Goal: Ask a question

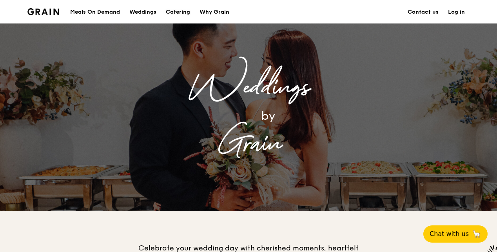
click at [190, 10] on div "Catering" at bounding box center [178, 12] width 24 height 24
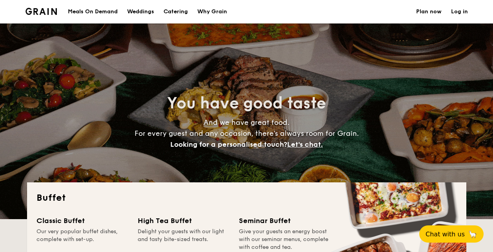
select select
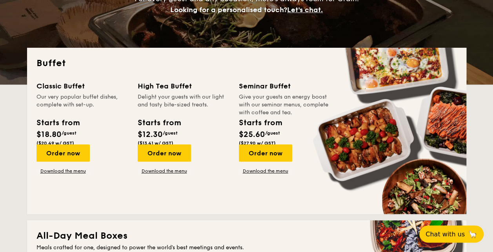
scroll to position [131, 0]
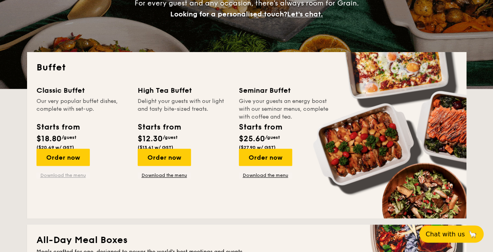
click at [90, 172] on link "Download the menu" at bounding box center [62, 175] width 53 height 6
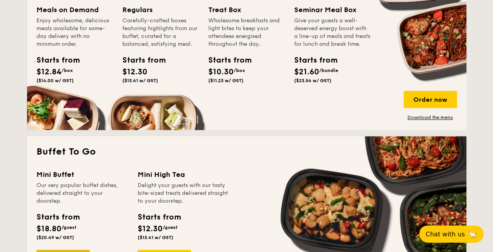
scroll to position [523, 0]
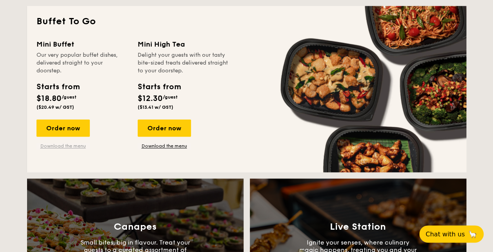
click at [90, 143] on link "Download the menu" at bounding box center [62, 146] width 53 height 6
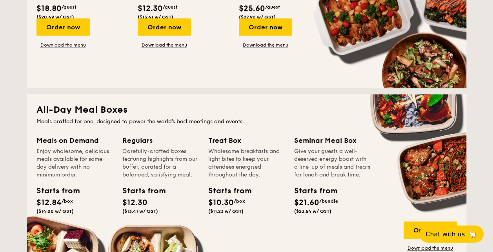
scroll to position [131, 0]
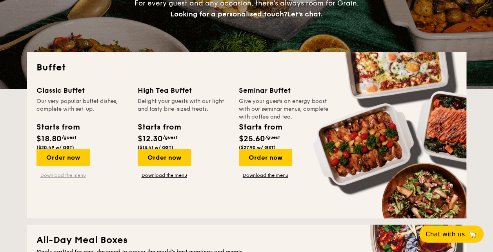
click at [90, 172] on link "Download the menu" at bounding box center [62, 175] width 53 height 6
click at [191, 172] on link "Download the menu" at bounding box center [164, 175] width 53 height 6
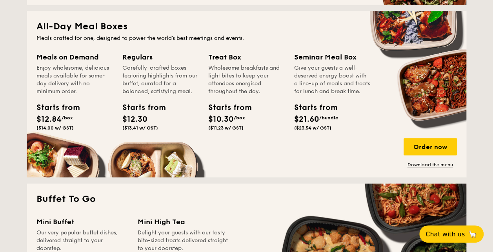
scroll to position [392, 0]
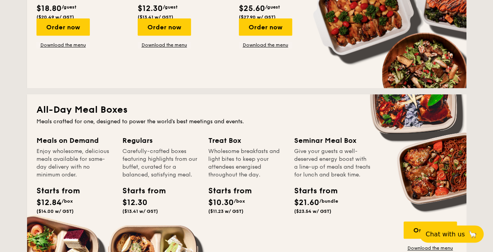
scroll to position [131, 0]
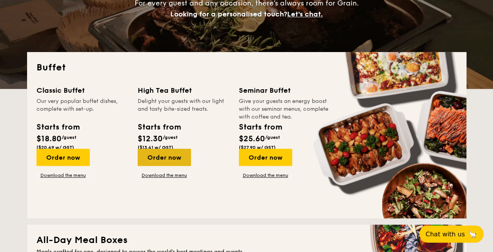
click at [191, 149] on div "Order now" at bounding box center [164, 157] width 53 height 17
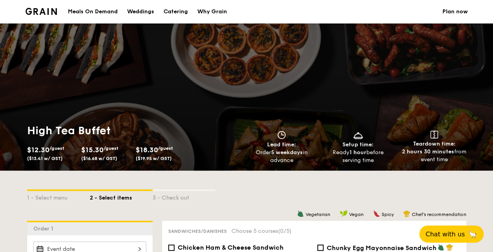
select select
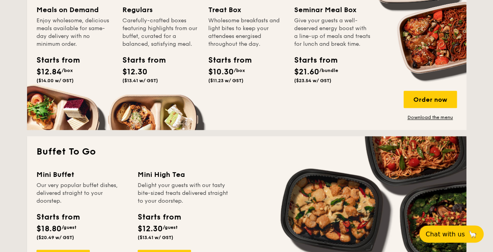
scroll to position [523, 0]
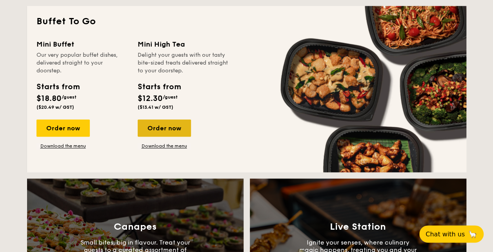
click at [191, 120] on div "Order now" at bounding box center [164, 128] width 53 height 17
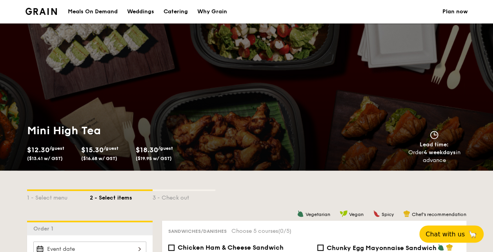
scroll to position [131, 0]
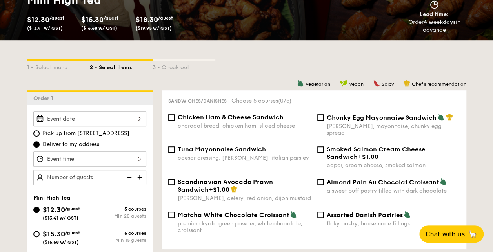
click at [146, 111] on div at bounding box center [89, 118] width 113 height 15
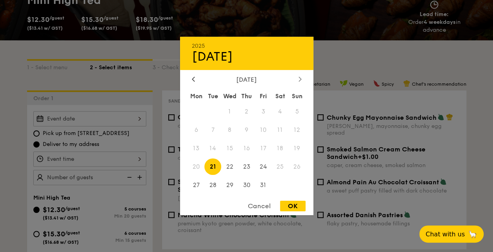
click at [301, 82] on icon at bounding box center [299, 78] width 3 height 5
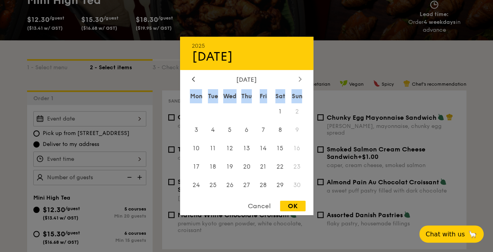
click at [301, 82] on icon at bounding box center [299, 78] width 3 height 5
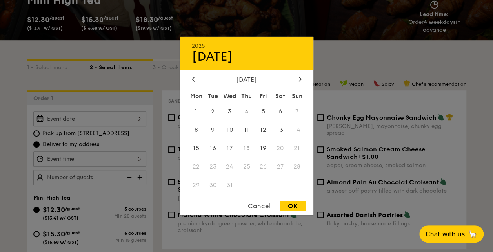
click at [282, 180] on span at bounding box center [280, 185] width 17 height 17
click at [488, 94] on div at bounding box center [246, 126] width 493 height 252
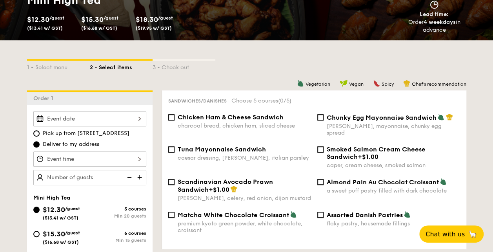
click at [146, 111] on div at bounding box center [89, 118] width 113 height 15
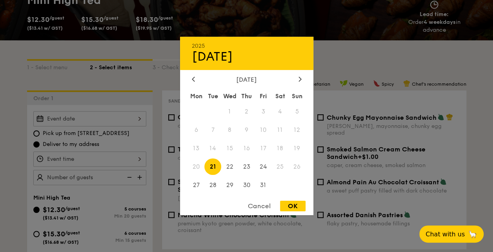
click at [80, 124] on div at bounding box center [246, 126] width 493 height 252
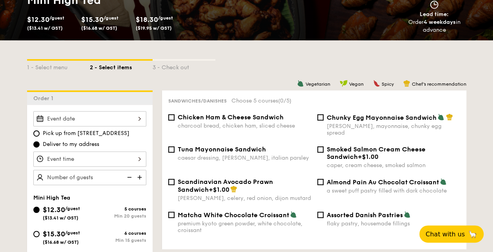
scroll to position [0, 0]
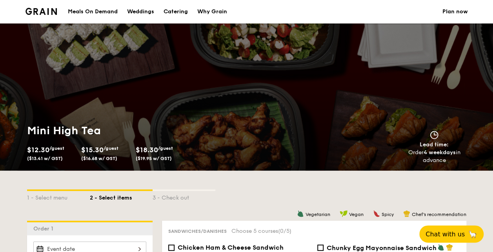
click at [442, 9] on link "Plan now" at bounding box center [454, 12] width 25 height 24
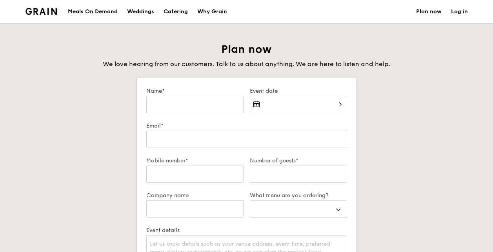
select select
click at [57, 10] on img at bounding box center [41, 11] width 32 height 7
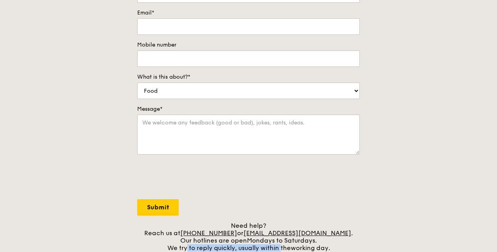
drag, startPoint x: 201, startPoint y: 174, endPoint x: 272, endPoint y: 173, distance: 71.0
click at [272, 222] on div "Need help? Reach us at [PHONE_NUMBER] or [EMAIL_ADDRESS][DOMAIN_NAME] . Our hot…" at bounding box center [248, 237] width 223 height 30
drag, startPoint x: 272, startPoint y: 173, endPoint x: 258, endPoint y: 143, distance: 32.4
click at [258, 143] on form "Name* Email* Mobile number What is this about?* Food Service Billing/Payment Ca…" at bounding box center [248, 96] width 223 height 239
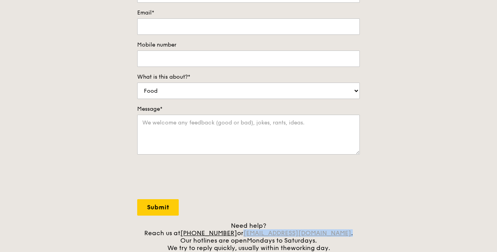
drag, startPoint x: 327, startPoint y: 162, endPoint x: 255, endPoint y: 163, distance: 72.1
click at [255, 222] on div "Need help? Reach us at [PHONE_NUMBER] or [EMAIL_ADDRESS][DOMAIN_NAME] . Our hot…" at bounding box center [248, 237] width 223 height 30
copy div "[EMAIL_ADDRESS][DOMAIN_NAME] ."
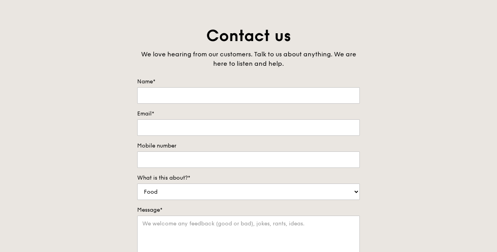
scroll to position [29, 0]
click at [212, 88] on input "Name*" at bounding box center [248, 96] width 223 height 16
type input "[PERSON_NAME]"
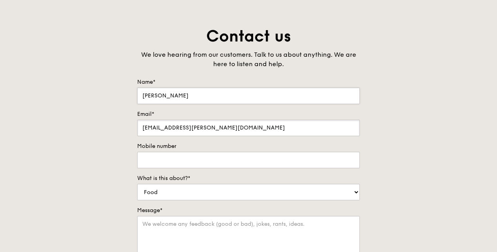
type input "[EMAIL_ADDRESS][PERSON_NAME][DOMAIN_NAME]"
type input "981219393"
click at [212, 184] on select "Food Service Billing/Payment Catering Others" at bounding box center [248, 192] width 223 height 16
select select "Catering"
click at [137, 184] on select "Food Service Billing/Payment Catering Others" at bounding box center [248, 192] width 223 height 16
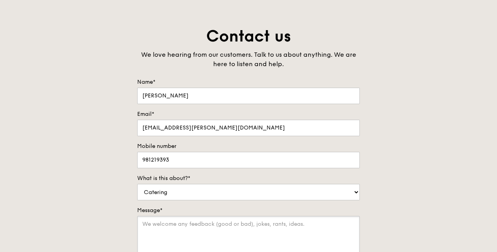
click at [190, 216] on textarea "Message*" at bounding box center [248, 236] width 223 height 40
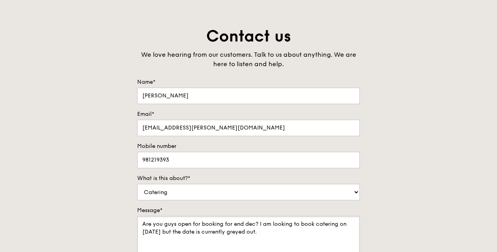
type textarea "Are you guys open for booking for end dec? I am looking to book catering on [DA…"
select select "Food"
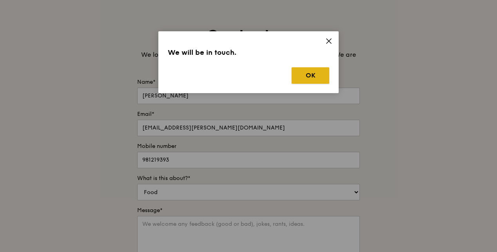
click at [324, 67] on button "OK" at bounding box center [311, 75] width 38 height 16
